Goal: Task Accomplishment & Management: Manage account settings

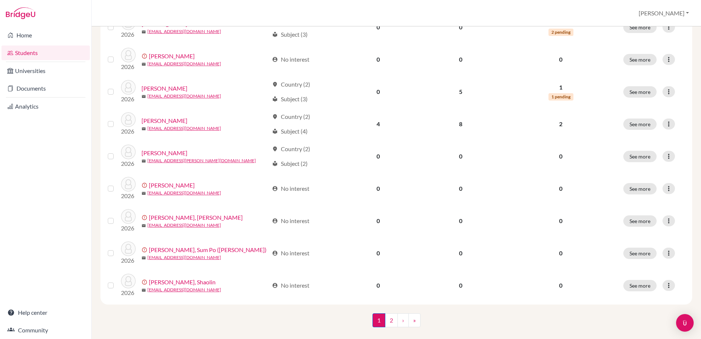
scroll to position [500, 0]
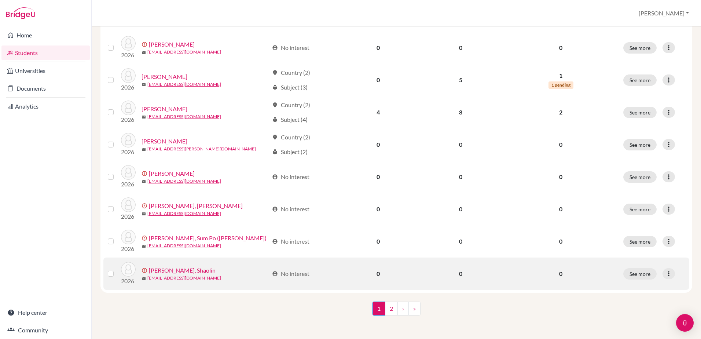
click at [107, 273] on td at bounding box center [112, 273] width 18 height 32
click at [117, 269] on label at bounding box center [117, 269] width 0 height 0
click at [0, 0] on input "checkbox" at bounding box center [0, 0] width 0 height 0
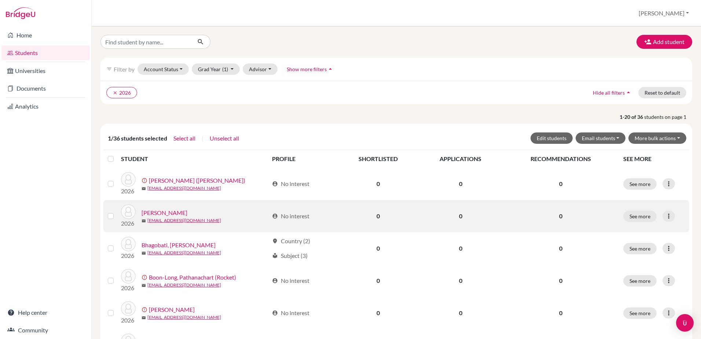
scroll to position [0, 0]
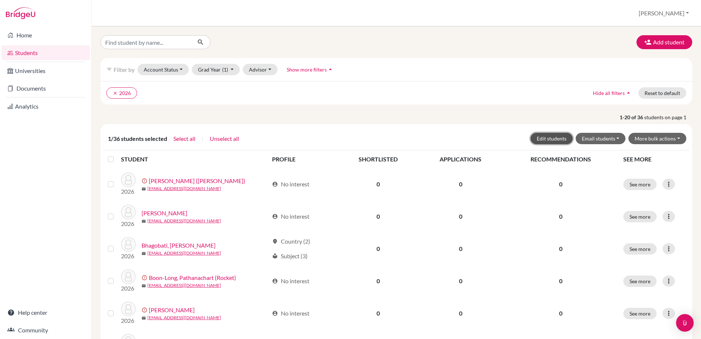
click at [548, 140] on button "Edit students" at bounding box center [551, 138] width 42 height 11
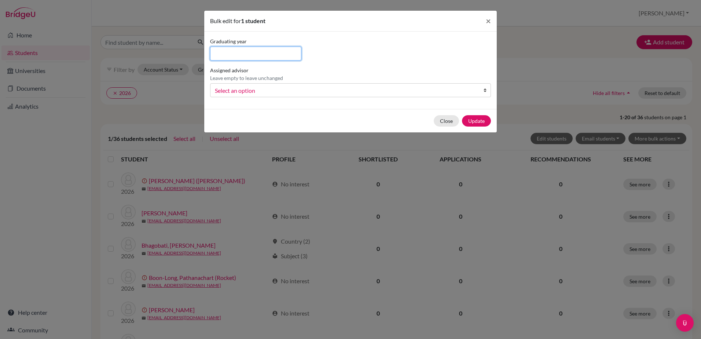
click at [261, 54] on input at bounding box center [255, 54] width 91 height 14
type input "2026"
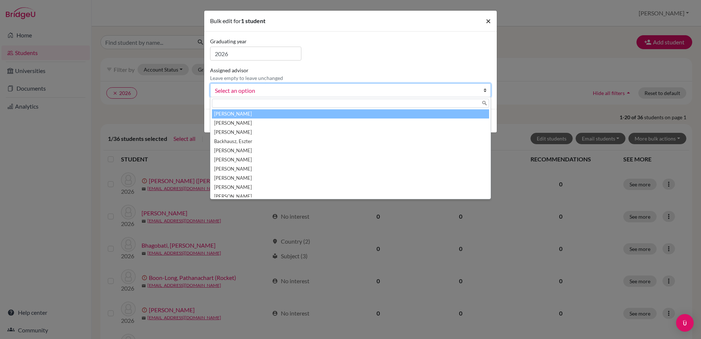
click at [489, 19] on span "×" at bounding box center [487, 20] width 5 height 11
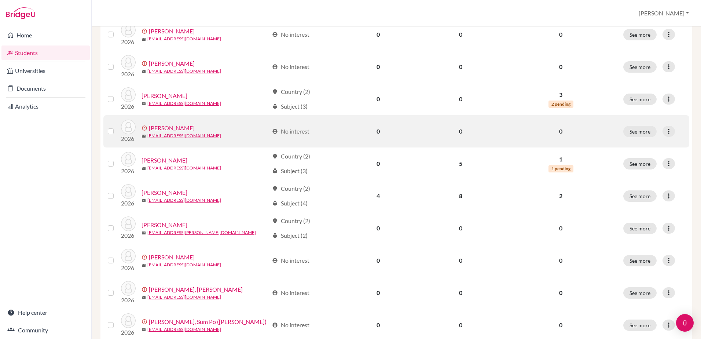
scroll to position [523, 0]
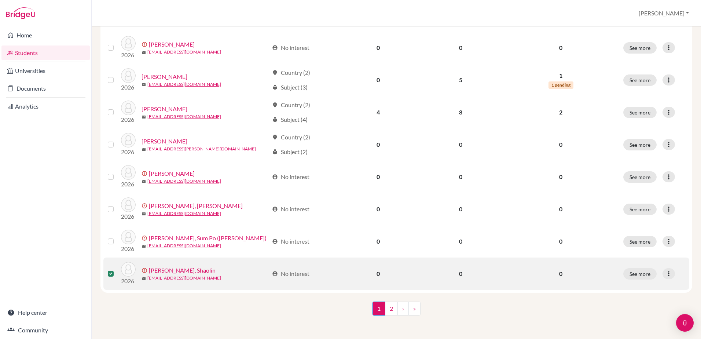
click at [164, 270] on link "Liang, Shaolin" at bounding box center [182, 270] width 67 height 9
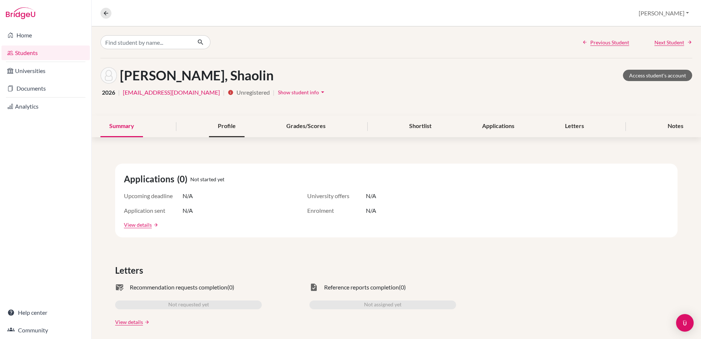
click at [225, 126] on div "Profile" at bounding box center [227, 126] width 36 height 22
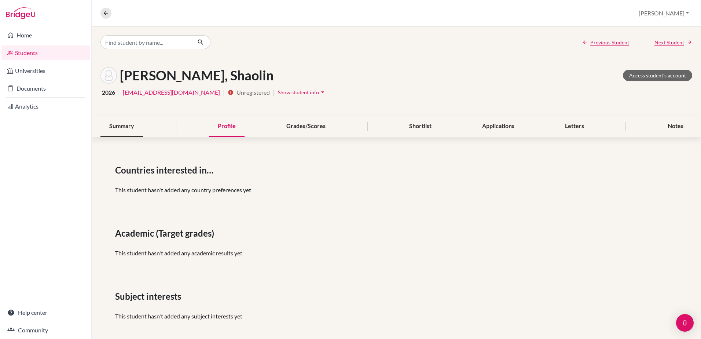
click at [117, 129] on div "Summary" at bounding box center [121, 126] width 43 height 22
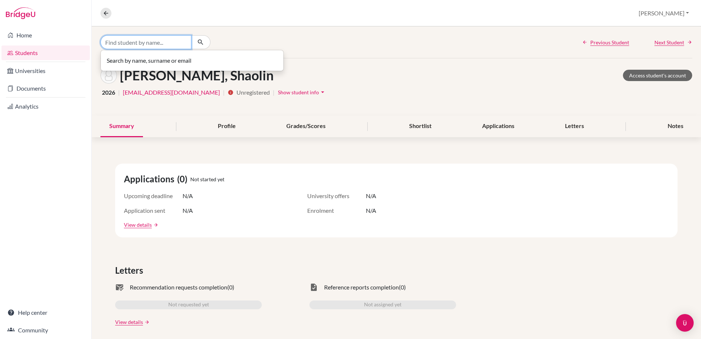
click at [150, 41] on input "Find student by name..." at bounding box center [145, 42] width 91 height 14
click at [512, 114] on div "Liang, Shaolin Access student's account 2026 | s_liang@wincoll.ac.uk | info Unr…" at bounding box center [396, 86] width 609 height 57
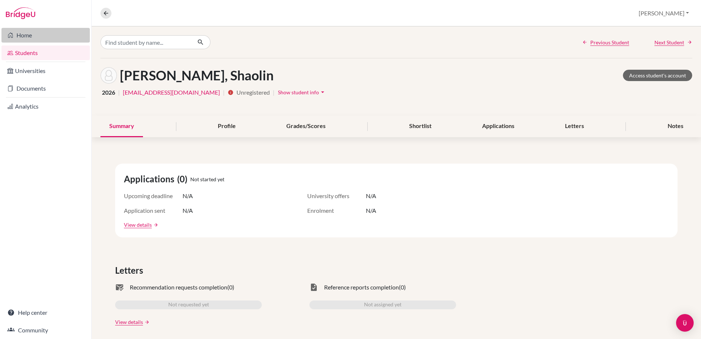
click at [27, 34] on link "Home" at bounding box center [45, 35] width 88 height 15
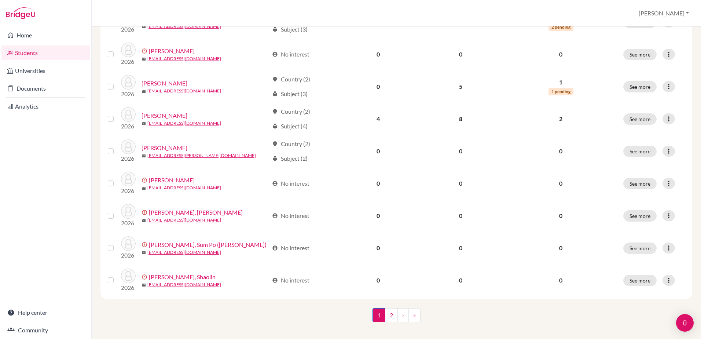
scroll to position [500, 0]
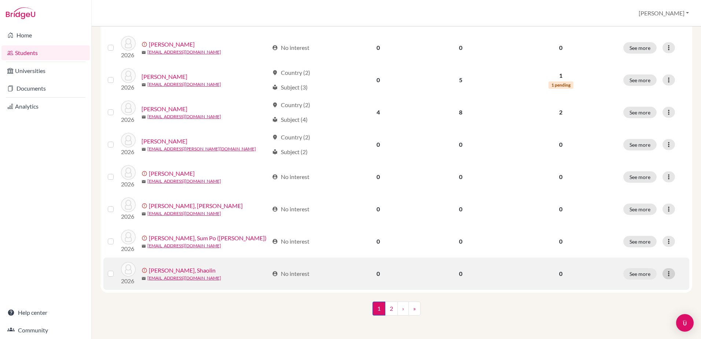
click at [665, 276] on icon at bounding box center [668, 273] width 7 height 7
click at [633, 273] on button "See more" at bounding box center [639, 273] width 33 height 11
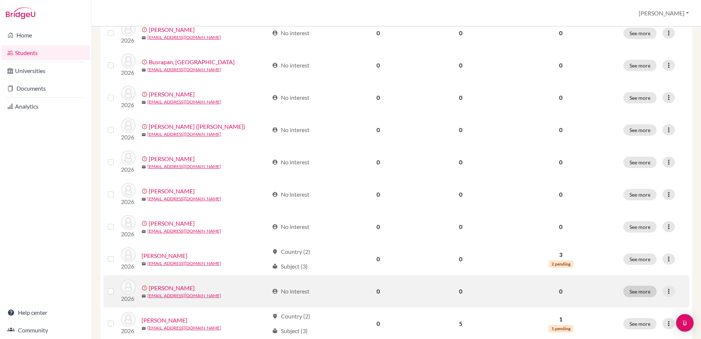
scroll to position [500, 0]
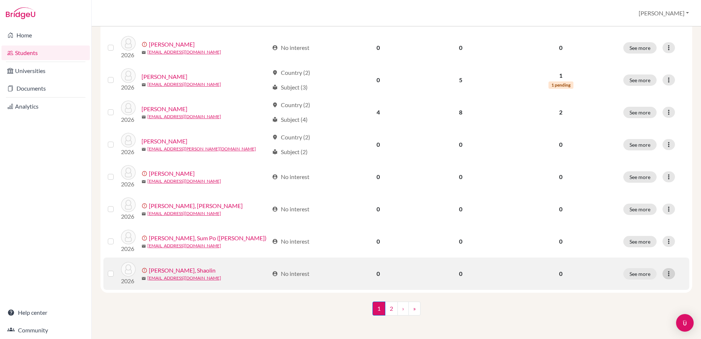
click at [665, 274] on icon at bounding box center [668, 273] width 7 height 7
click at [629, 287] on button "Edit student" at bounding box center [635, 289] width 66 height 12
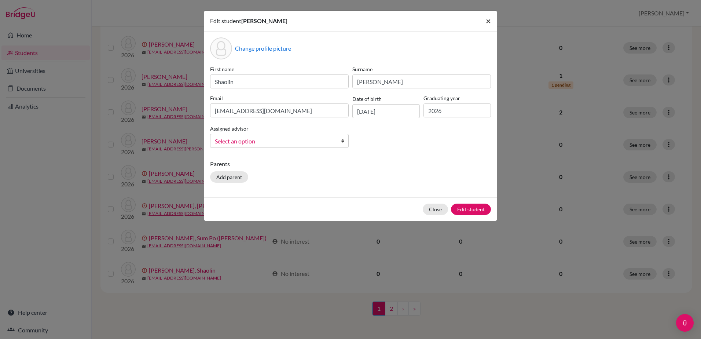
click at [488, 21] on span "×" at bounding box center [487, 20] width 5 height 11
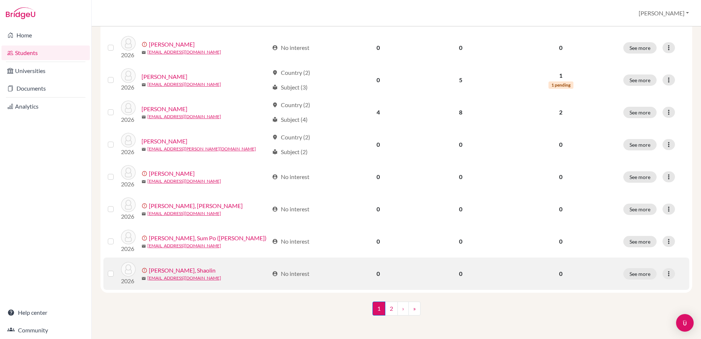
click at [117, 269] on label at bounding box center [117, 269] width 0 height 0
click at [0, 0] on input "checkbox" at bounding box center [0, 0] width 0 height 0
click at [665, 273] on icon at bounding box center [668, 273] width 7 height 7
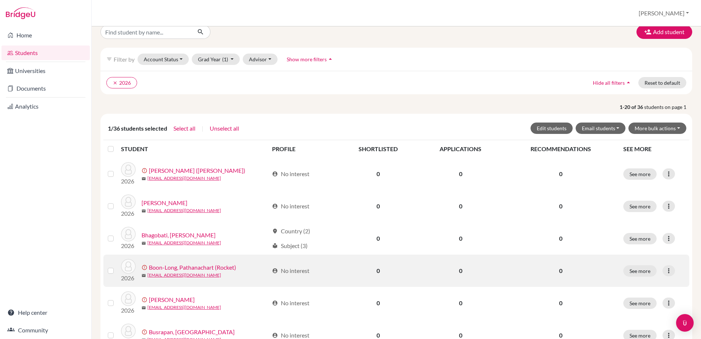
scroll to position [0, 0]
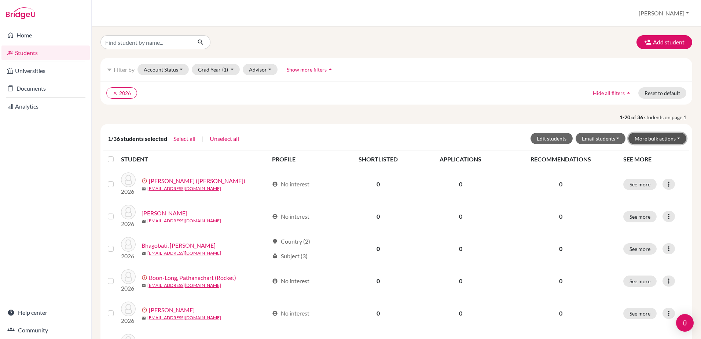
click at [671, 139] on button "More bulk actions" at bounding box center [657, 138] width 58 height 11
click at [488, 59] on div "filter_list Filter by Account Status Active accounts Archived accounts Register…" at bounding box center [395, 69] width 591 height 23
click at [181, 69] on button "Account Status" at bounding box center [162, 69] width 51 height 11
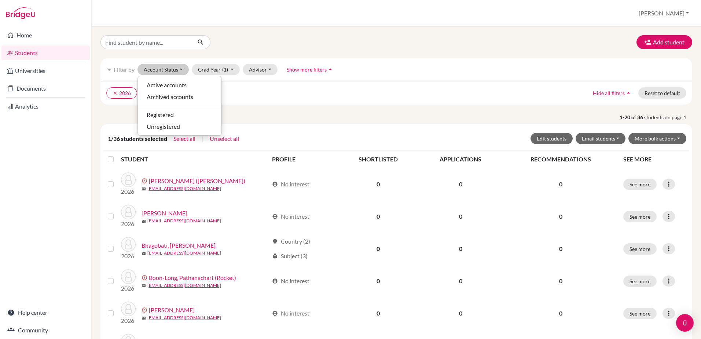
click at [334, 68] on button "Show more filters arrow_drop_up" at bounding box center [310, 69] width 60 height 11
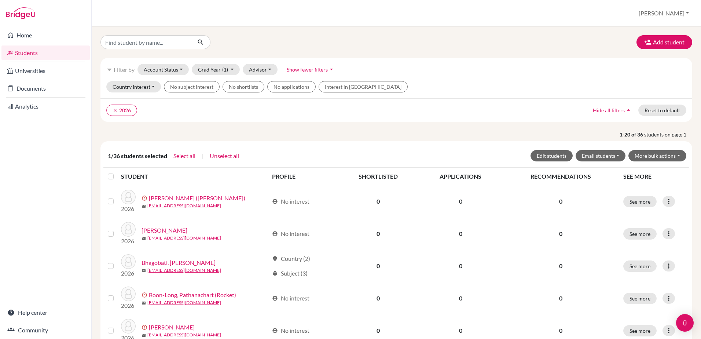
click at [328, 71] on icon "arrow_drop_down" at bounding box center [331, 69] width 7 height 7
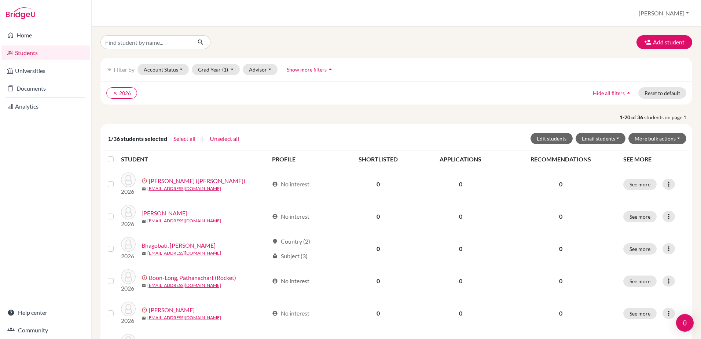
click at [327, 71] on icon "arrow_drop_up" at bounding box center [329, 69] width 7 height 7
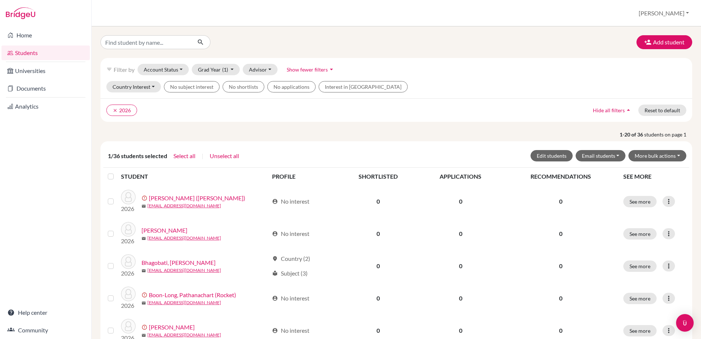
click at [328, 71] on icon "arrow_drop_down" at bounding box center [331, 69] width 7 height 7
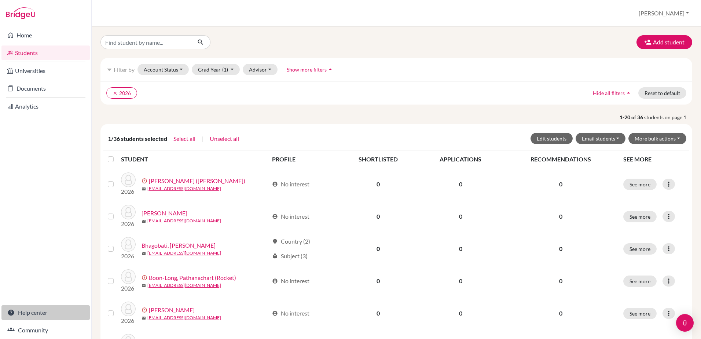
click at [25, 312] on link "Help center" at bounding box center [45, 312] width 88 height 15
click at [181, 70] on button "Account Status" at bounding box center [162, 69] width 51 height 11
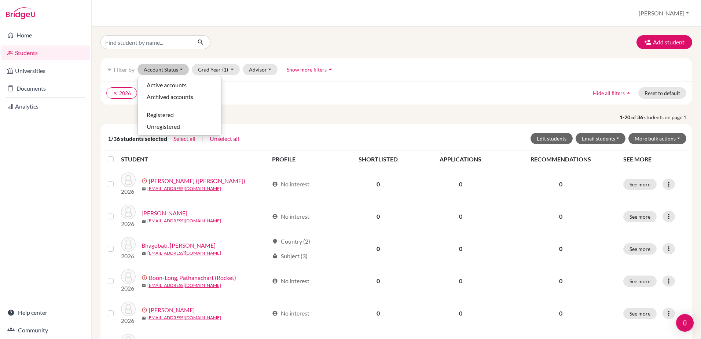
click at [421, 99] on div "clear 2026 Hide all filters arrow_drop_up Reset to default" at bounding box center [395, 92] width 591 height 23
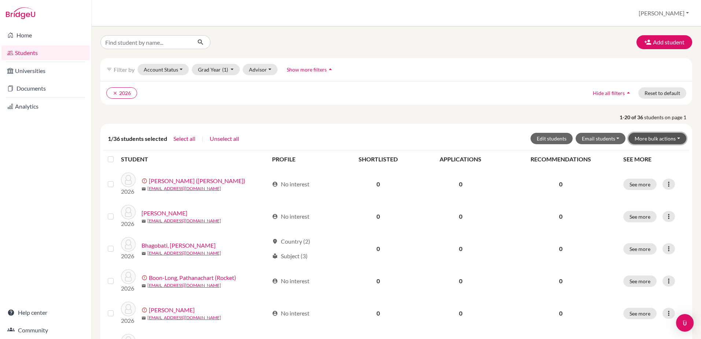
click at [644, 142] on button "More bulk actions" at bounding box center [657, 138] width 58 height 11
click at [633, 155] on button "Archive" at bounding box center [652, 154] width 66 height 12
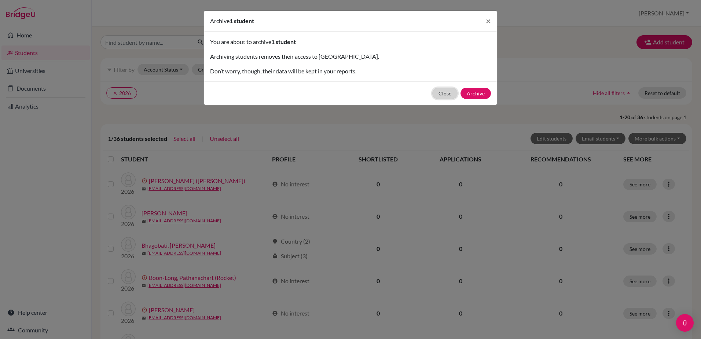
click at [446, 94] on button "Close" at bounding box center [444, 93] width 25 height 11
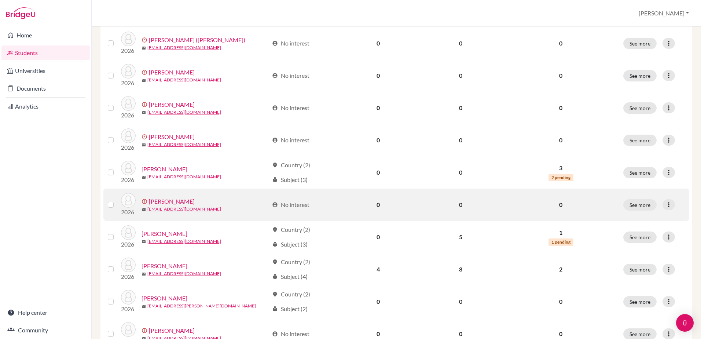
scroll to position [523, 0]
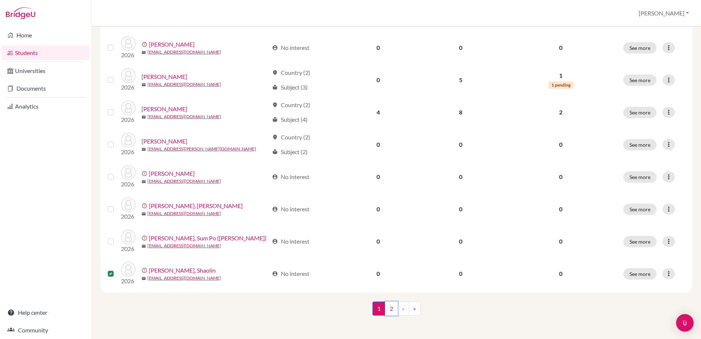
click at [387, 309] on link "2" at bounding box center [391, 308] width 13 height 14
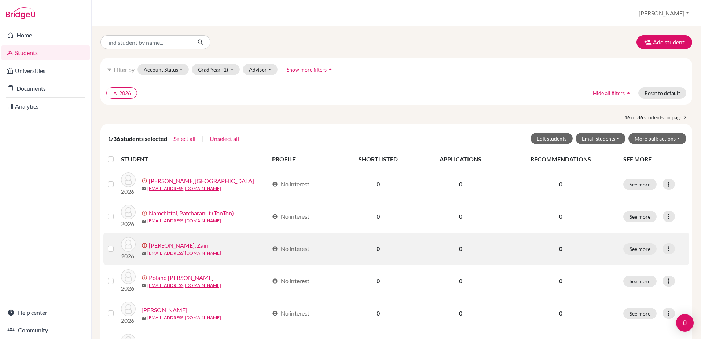
click at [117, 244] on label at bounding box center [117, 244] width 0 height 0
click at [0, 0] on input "checkbox" at bounding box center [0, 0] width 0 height 0
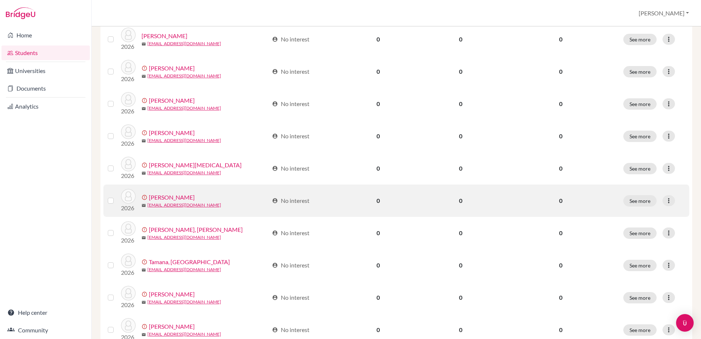
scroll to position [293, 0]
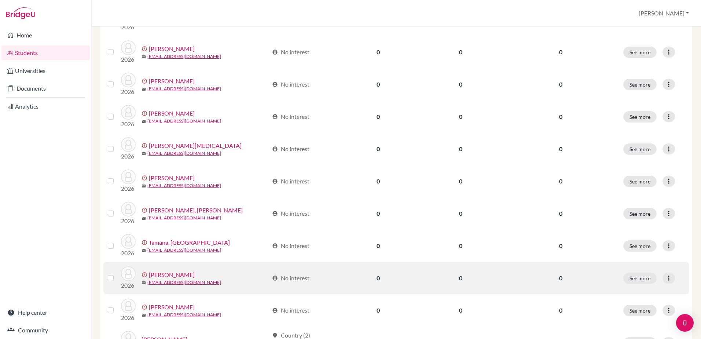
click at [117, 273] on label at bounding box center [117, 273] width 0 height 0
click at [0, 0] on input "checkbox" at bounding box center [0, 0] width 0 height 0
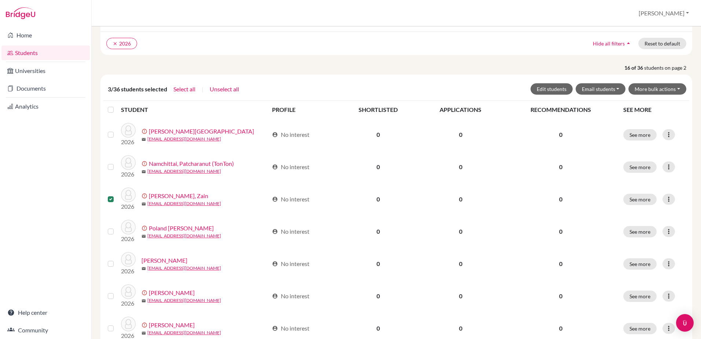
scroll to position [0, 0]
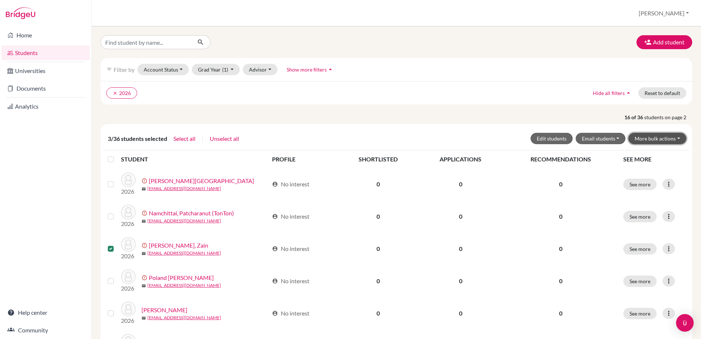
click at [650, 137] on button "More bulk actions" at bounding box center [657, 138] width 58 height 11
click at [625, 152] on button "Archive" at bounding box center [652, 154] width 66 height 12
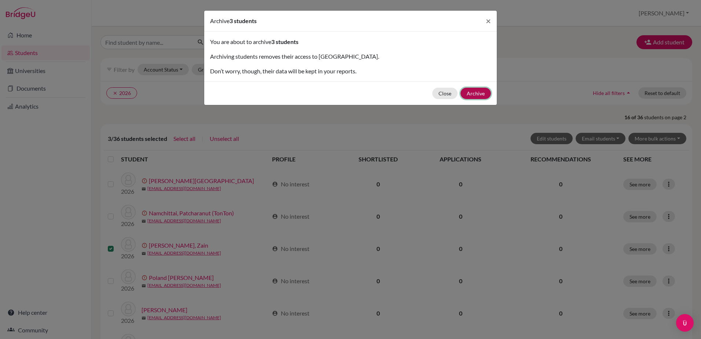
click at [476, 93] on button "Archive" at bounding box center [475, 93] width 30 height 11
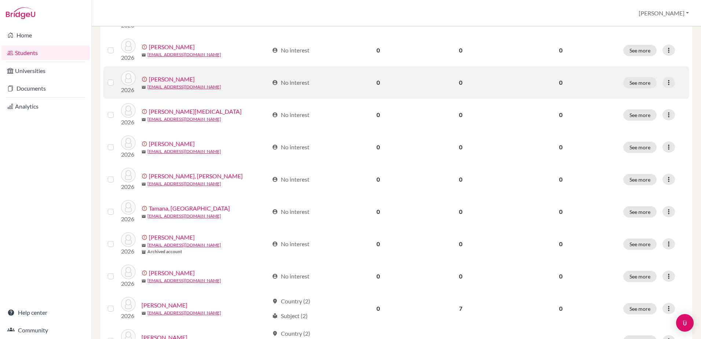
scroll to position [293, 0]
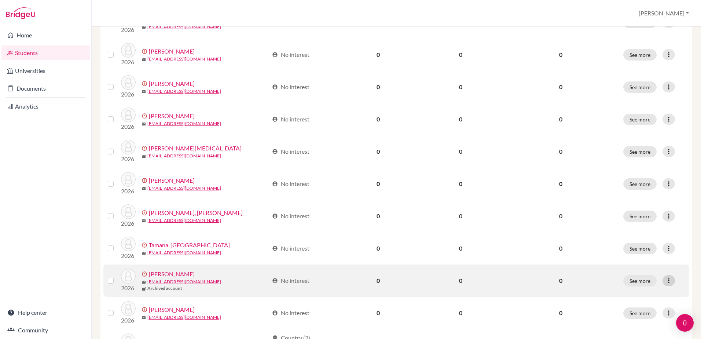
click at [665, 280] on icon at bounding box center [668, 280] width 7 height 7
click at [117, 276] on label at bounding box center [117, 276] width 0 height 0
click at [0, 0] on input "checkbox" at bounding box center [0, 0] width 0 height 0
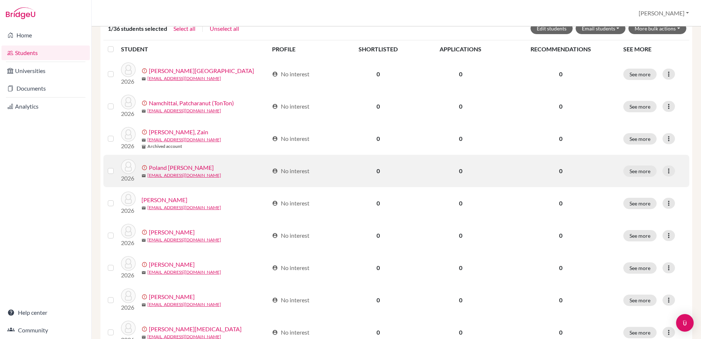
scroll to position [133, 0]
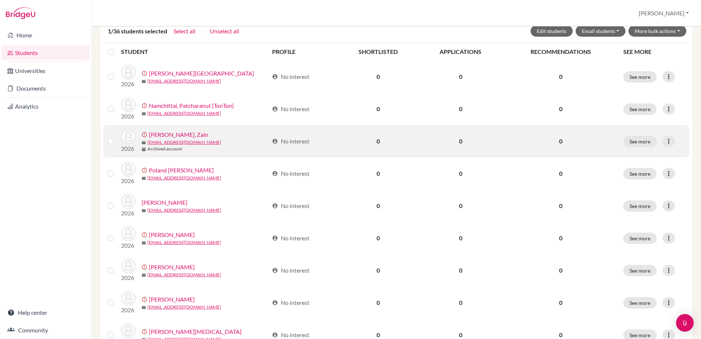
click at [117, 137] on label at bounding box center [117, 137] width 0 height 0
click at [0, 0] on input "checkbox" at bounding box center [0, 0] width 0 height 0
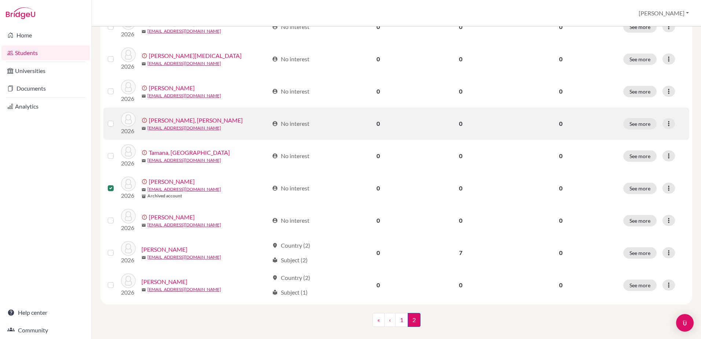
scroll to position [420, 0]
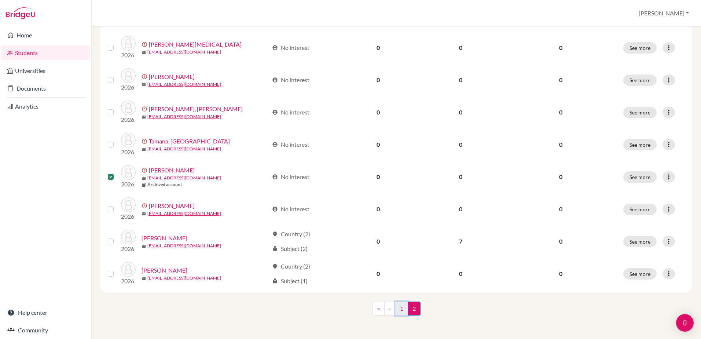
click at [396, 309] on link "1" at bounding box center [401, 308] width 13 height 14
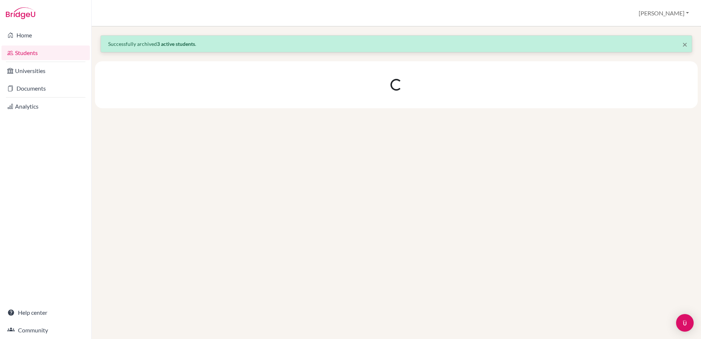
scroll to position [0, 0]
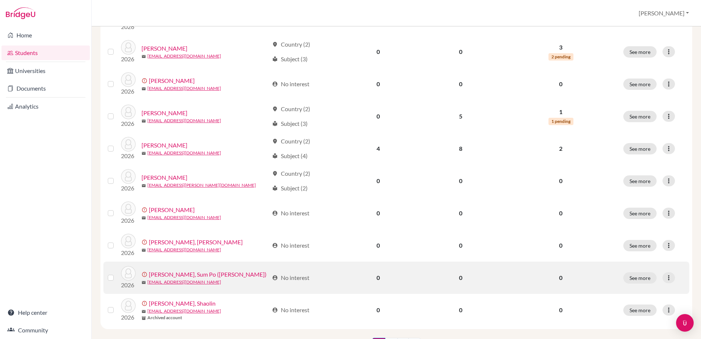
scroll to position [549, 0]
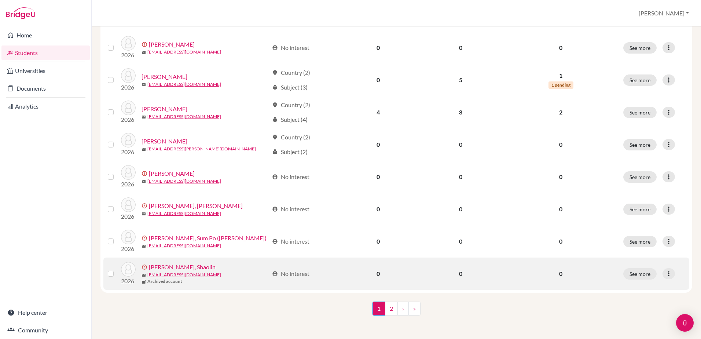
click at [117, 269] on label at bounding box center [117, 269] width 0 height 0
click at [0, 0] on input "checkbox" at bounding box center [0, 0] width 0 height 0
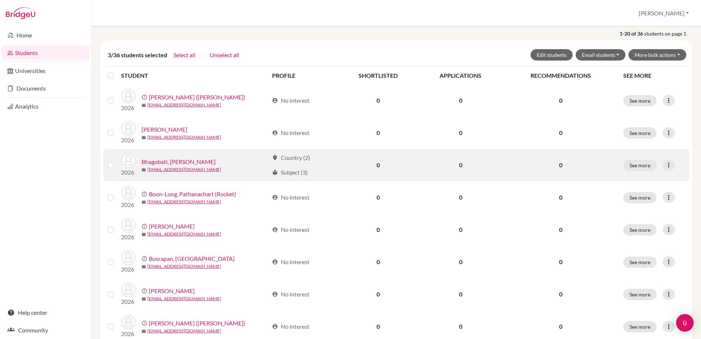
scroll to position [0, 0]
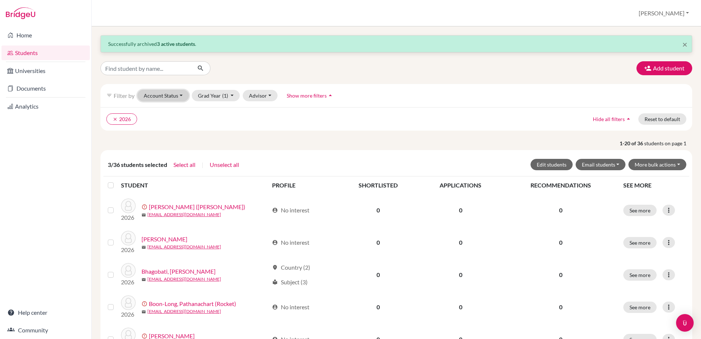
click at [181, 96] on button "Account Status" at bounding box center [162, 95] width 51 height 11
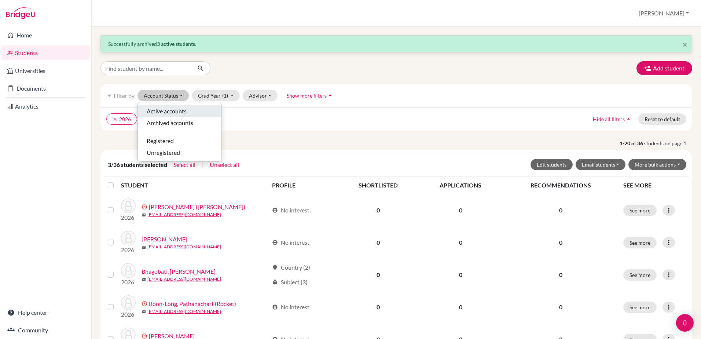
click at [164, 110] on span "Active accounts" at bounding box center [167, 111] width 40 height 9
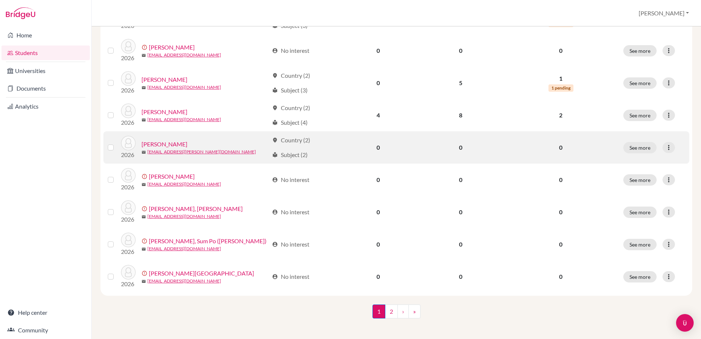
scroll to position [526, 0]
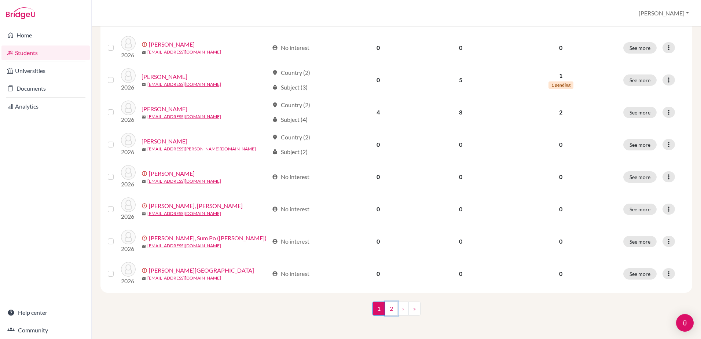
click at [388, 308] on link "2" at bounding box center [391, 308] width 13 height 14
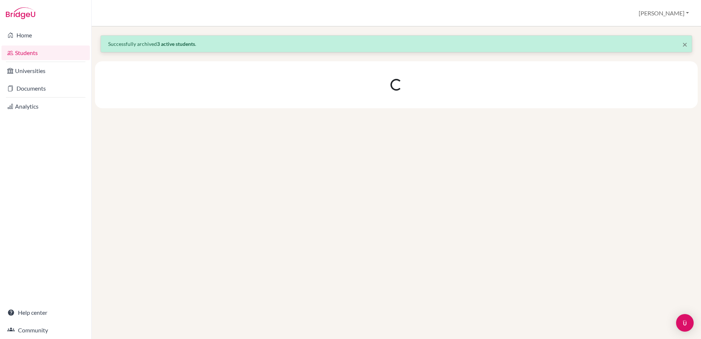
scroll to position [0, 0]
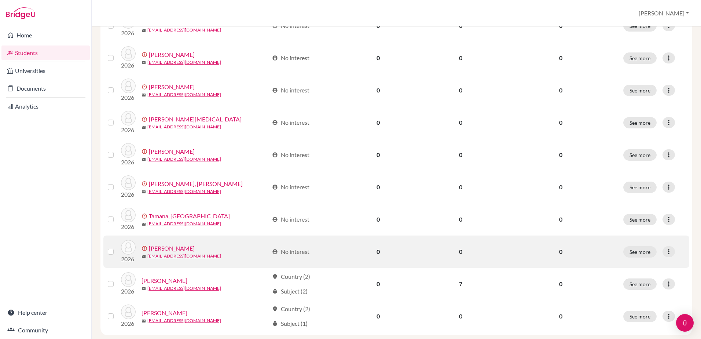
scroll to position [300, 0]
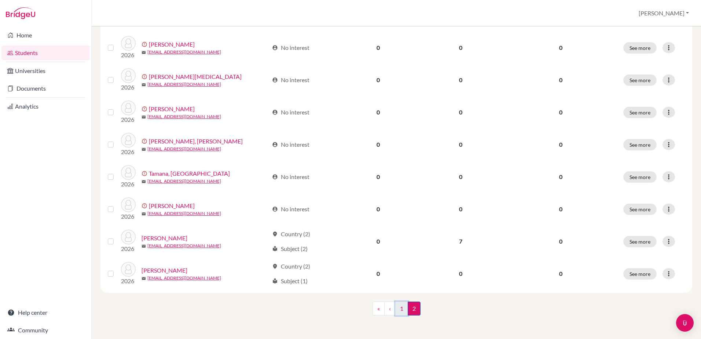
click at [397, 310] on link "1" at bounding box center [401, 308] width 13 height 14
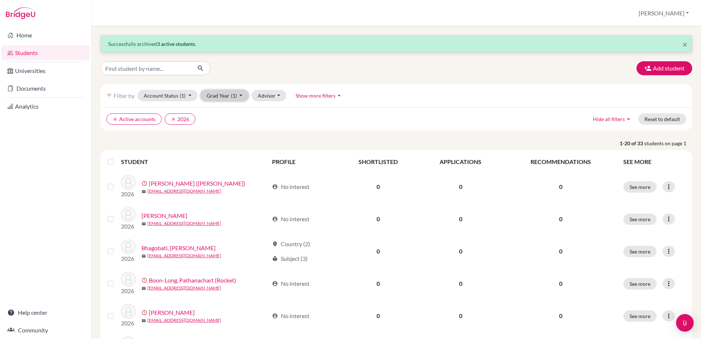
click at [235, 93] on span "(1)" at bounding box center [234, 95] width 6 height 6
click at [231, 126] on div "2025" at bounding box center [223, 122] width 26 height 9
click at [206, 119] on icon "clear" at bounding box center [206, 119] width 5 height 5
click at [646, 64] on icon "button" at bounding box center [647, 67] width 7 height 7
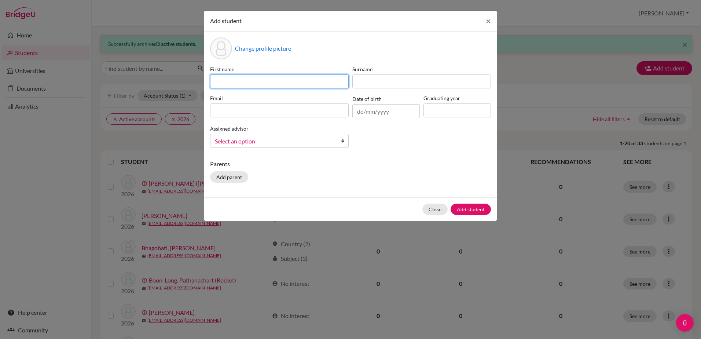
click at [241, 81] on input at bounding box center [279, 81] width 138 height 14
type input "Henry"
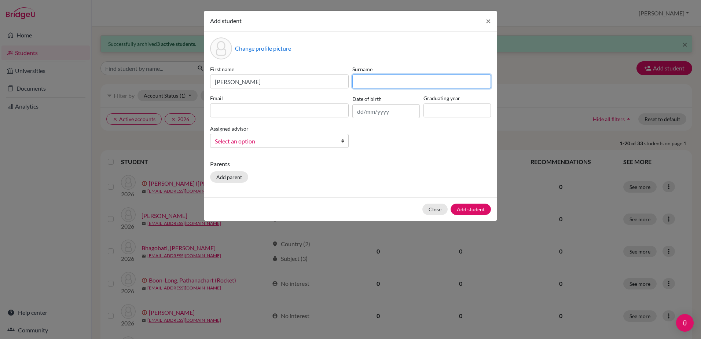
click at [364, 82] on input at bounding box center [421, 81] width 138 height 14
type input "Baxendale"
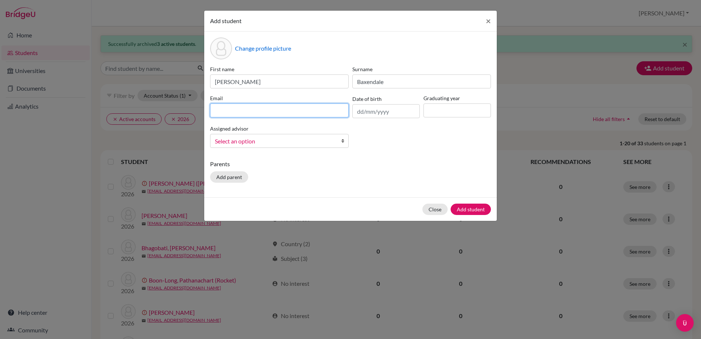
click at [267, 111] on input at bounding box center [279, 110] width 138 height 14
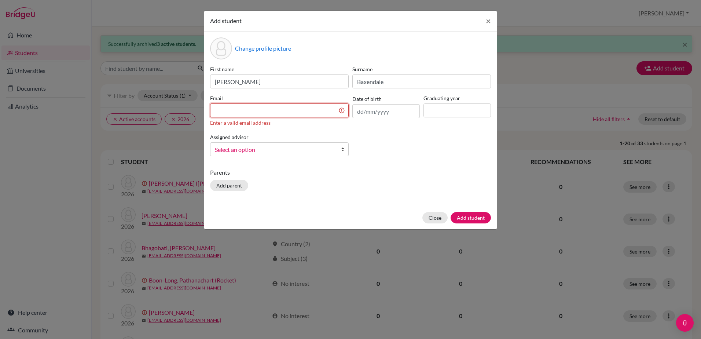
click at [222, 117] on input at bounding box center [279, 110] width 138 height 14
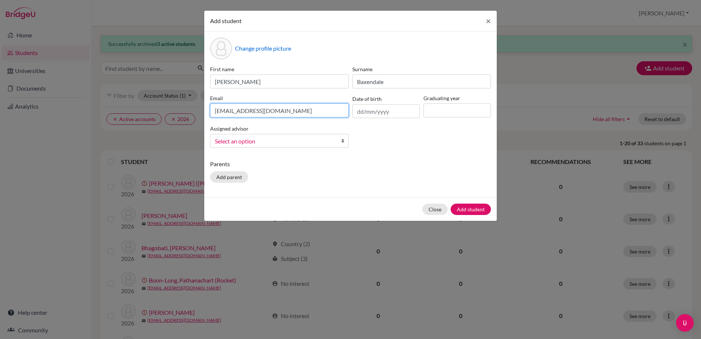
type input "h_baxendale@wincoll.ac.uk"
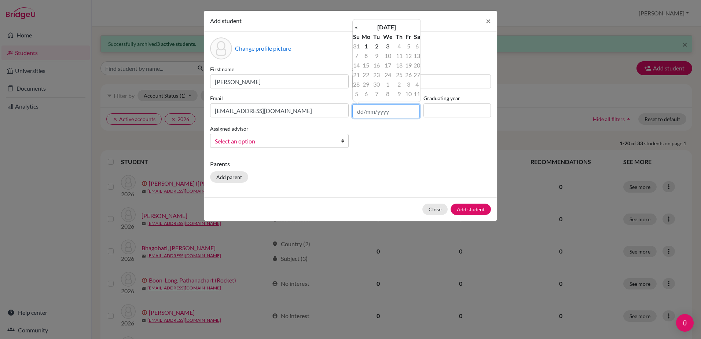
click at [365, 115] on input "text" at bounding box center [385, 111] width 67 height 14
click at [362, 111] on input "text" at bounding box center [385, 111] width 67 height 14
type input "24/09/2006"
click at [356, 84] on td "24" at bounding box center [355, 85] width 7 height 10
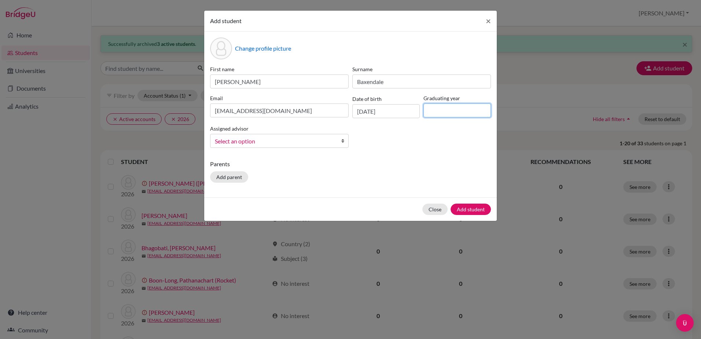
click at [440, 110] on input at bounding box center [456, 110] width 67 height 14
type input "2026"
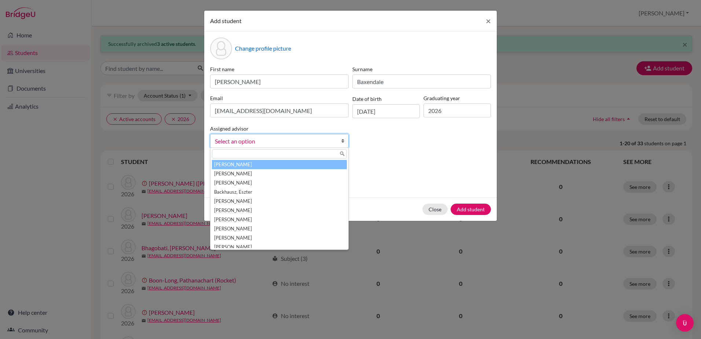
click at [376, 157] on div "Change profile picture First name Henry Surname Baxendale Email h_baxendale@win…" at bounding box center [350, 115] width 292 height 166
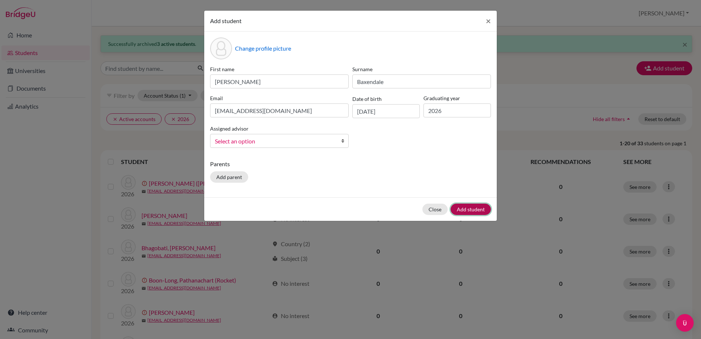
click at [468, 209] on button "Add student" at bounding box center [470, 208] width 40 height 11
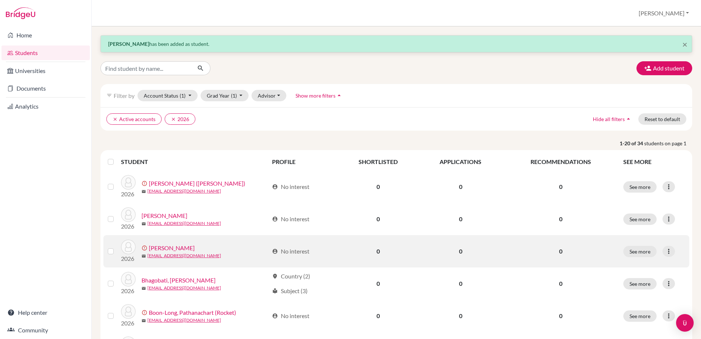
click at [117, 247] on label at bounding box center [117, 247] width 0 height 0
click at [0, 0] on input "checkbox" at bounding box center [0, 0] width 0 height 0
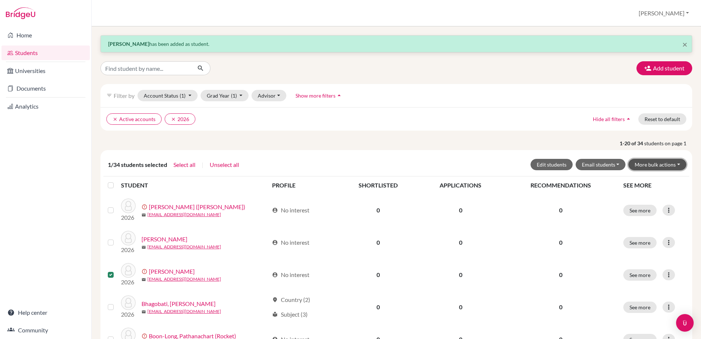
click at [649, 167] on button "More bulk actions" at bounding box center [657, 164] width 58 height 11
click at [635, 180] on button "Archive" at bounding box center [652, 180] width 66 height 12
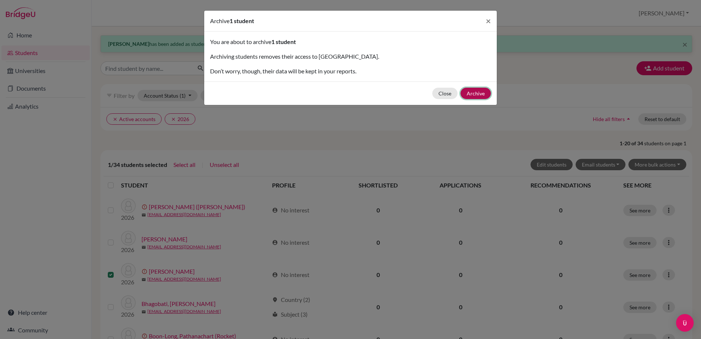
click at [474, 96] on button "Archive" at bounding box center [475, 93] width 30 height 11
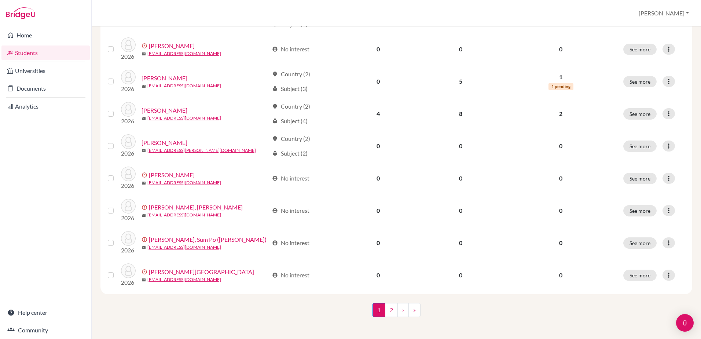
scroll to position [500, 0]
click at [389, 309] on link "2" at bounding box center [391, 308] width 13 height 14
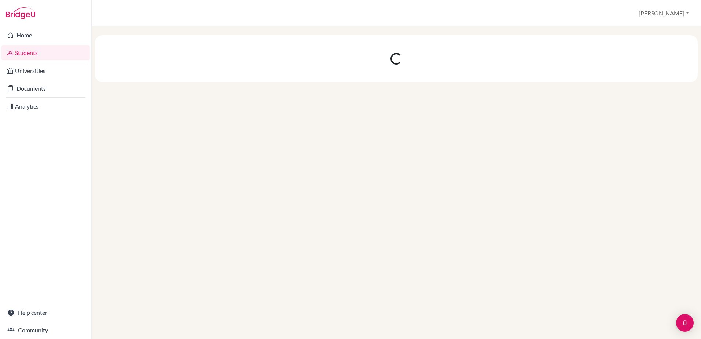
scroll to position [0, 0]
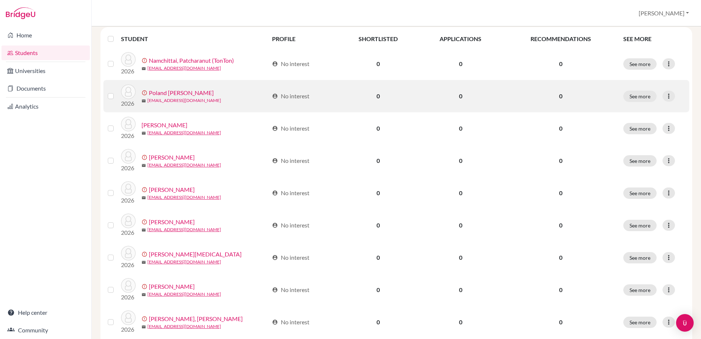
scroll to position [110, 0]
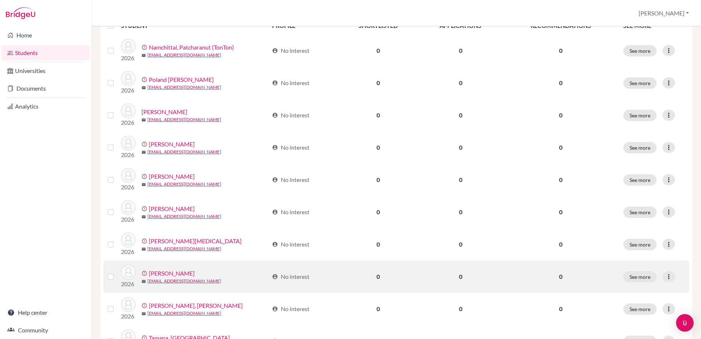
click at [169, 274] on link "[PERSON_NAME]" at bounding box center [172, 273] width 46 height 9
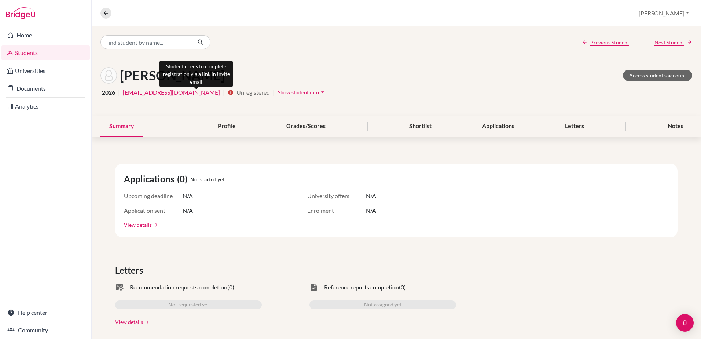
click at [228, 95] on icon "info" at bounding box center [231, 92] width 6 height 6
